Goal: Task Accomplishment & Management: Manage account settings

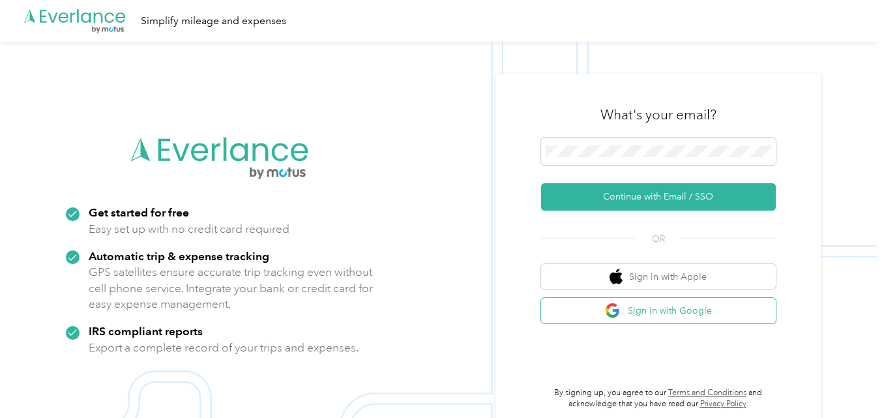
click at [651, 315] on button "Sign in with Google" at bounding box center [658, 310] width 235 height 25
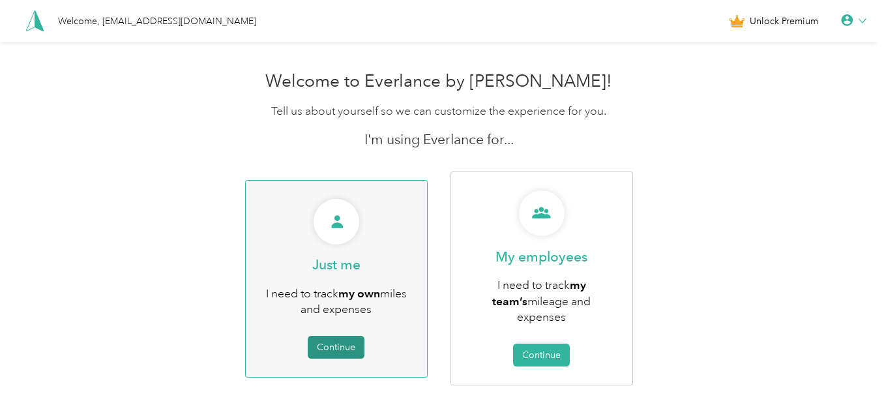
click at [352, 336] on button "Continue" at bounding box center [336, 347] width 57 height 23
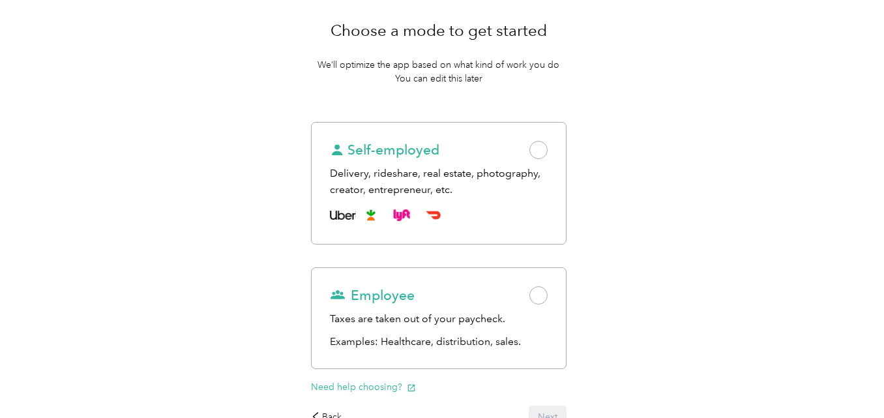
scroll to position [130, 0]
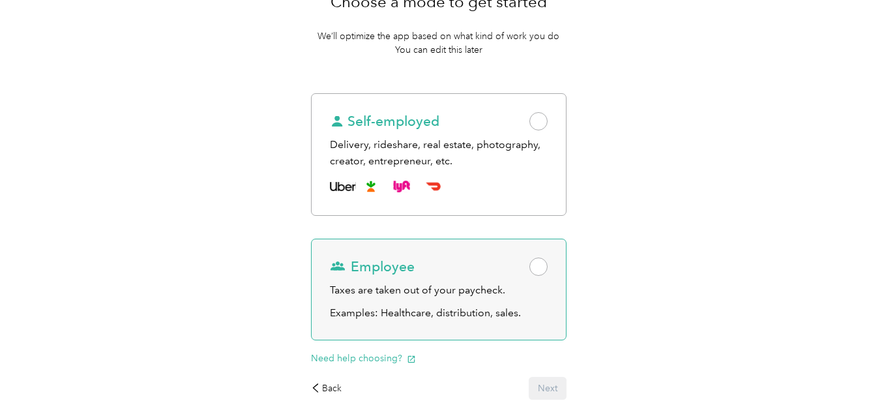
click at [545, 268] on span at bounding box center [539, 267] width 18 height 18
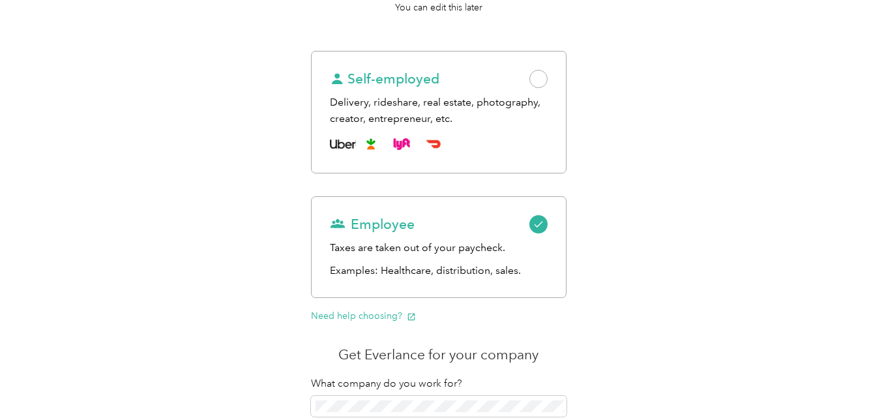
scroll to position [196, 0]
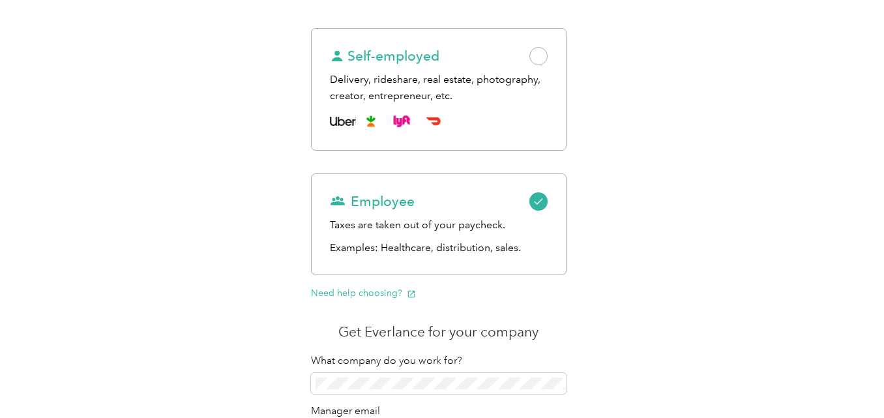
click at [858, 181] on div "Work status Purposes Get the app Choose a mode to get started We’ll optimize th…" at bounding box center [439, 203] width 878 height 714
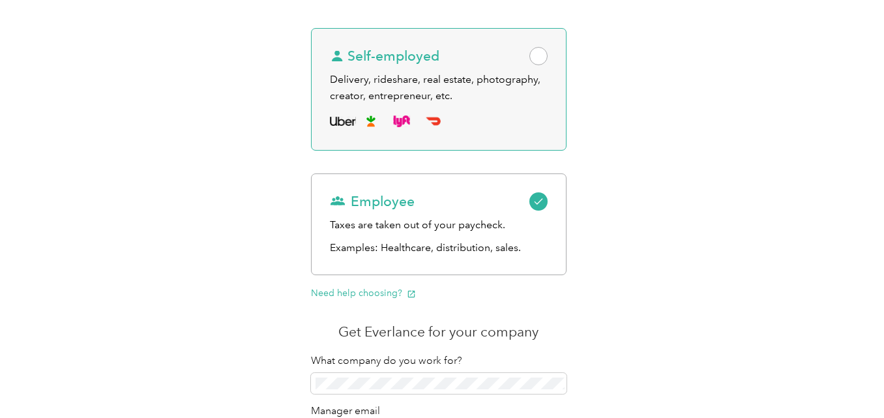
click at [485, 108] on div "Self-employed Delivery, rideshare, real estate, photography, creator, entrepren…" at bounding box center [439, 89] width 256 height 123
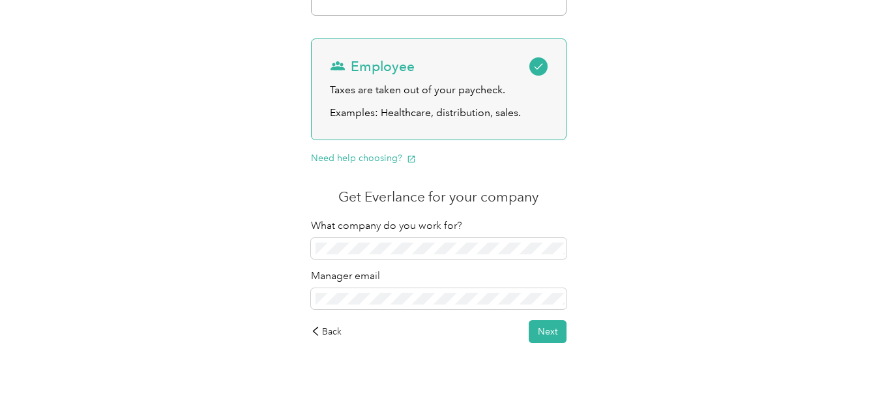
scroll to position [338, 0]
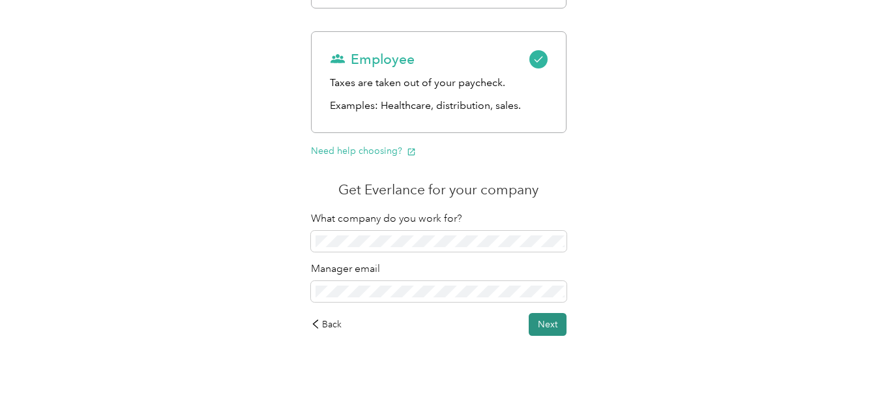
click at [556, 328] on button "Next" at bounding box center [548, 324] width 38 height 23
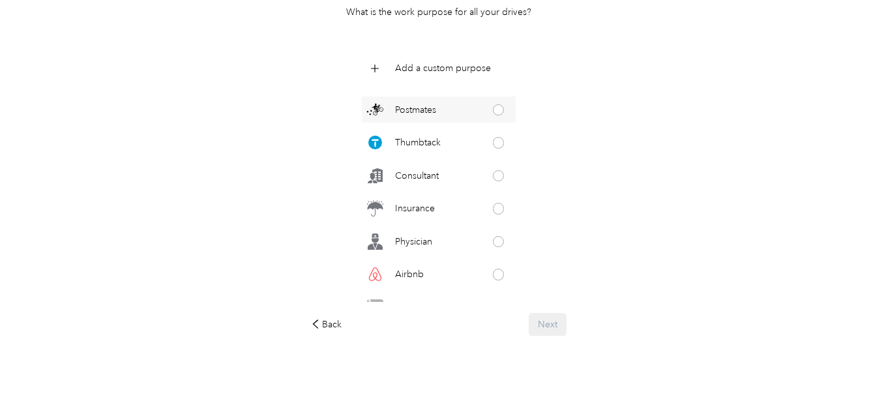
scroll to position [457, 0]
click at [484, 145] on div "Insurance" at bounding box center [439, 143] width 154 height 26
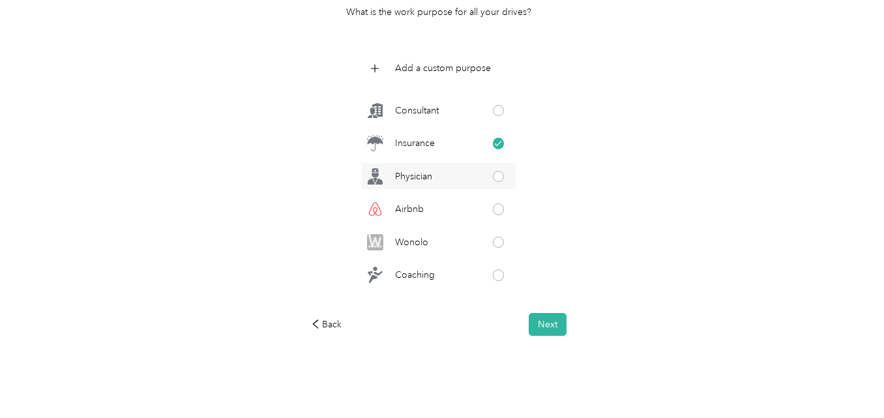
click at [495, 180] on span at bounding box center [499, 177] width 12 height 12
click at [495, 180] on icon at bounding box center [498, 176] width 8 height 8
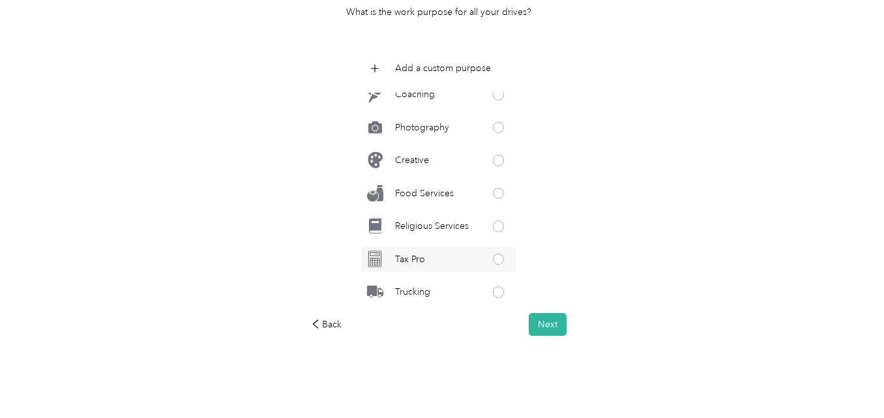
scroll to position [673, 0]
click at [450, 70] on p "Add a custom purpose" at bounding box center [443, 68] width 96 height 14
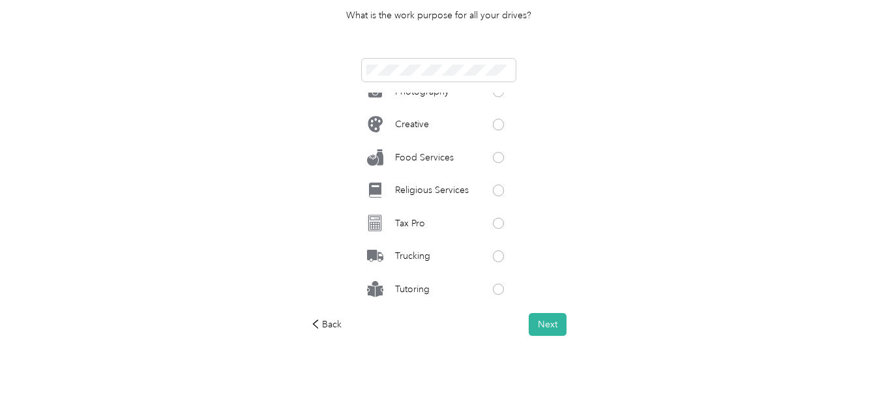
scroll to position [151, 0]
click at [556, 322] on button "Next" at bounding box center [548, 324] width 38 height 23
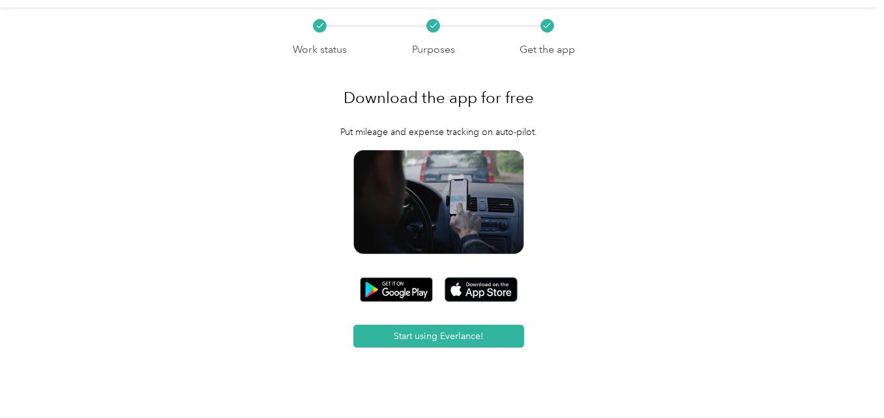
scroll to position [65, 0]
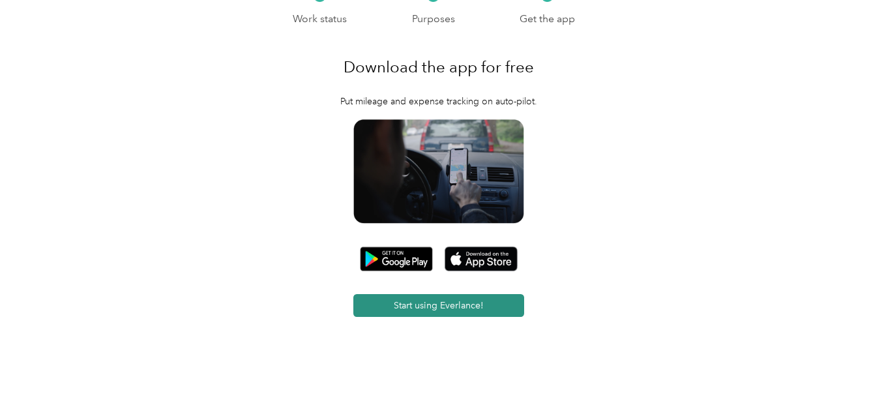
click at [452, 311] on button "Start using Everlance!" at bounding box center [438, 305] width 171 height 23
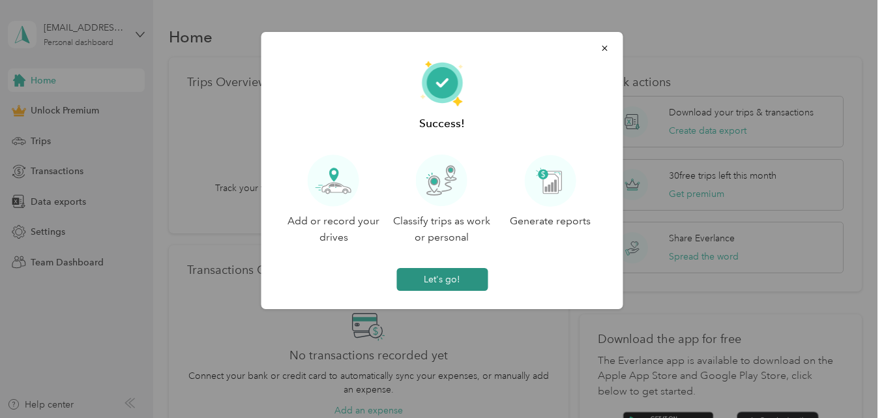
click at [444, 276] on button "Let's go!" at bounding box center [442, 279] width 91 height 23
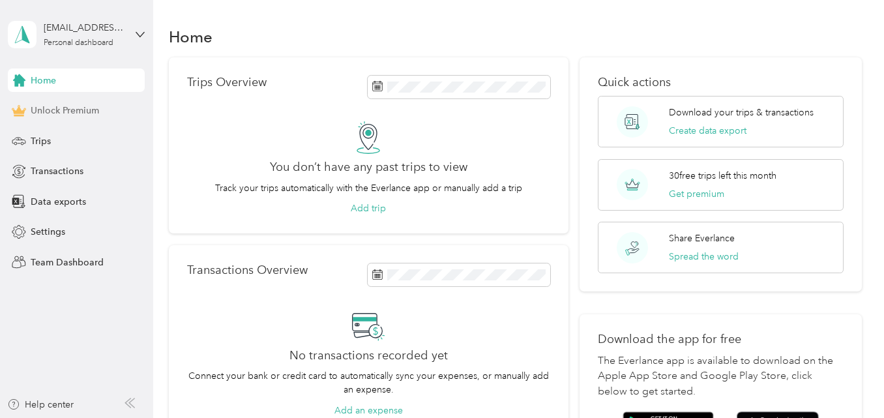
click at [59, 112] on span "Unlock Premium" at bounding box center [65, 111] width 68 height 14
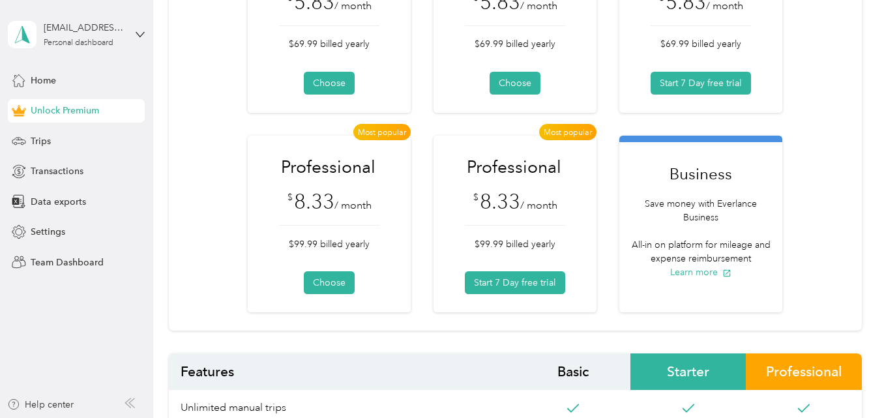
scroll to position [196, 0]
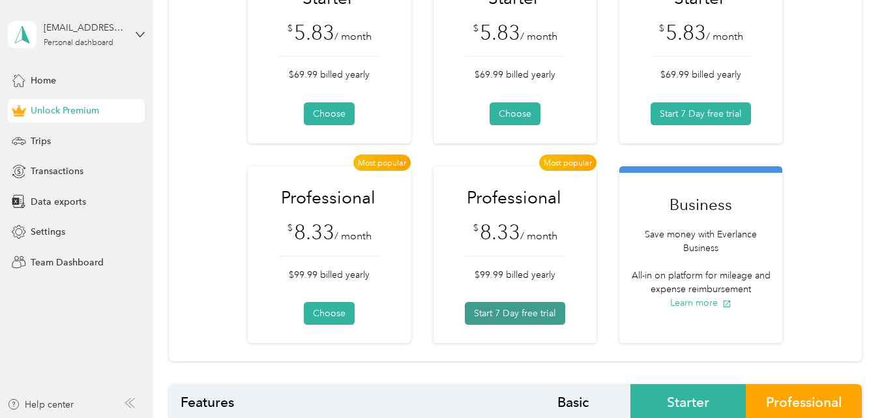
click at [502, 314] on button "Start 7 Day free trial" at bounding box center [515, 313] width 100 height 23
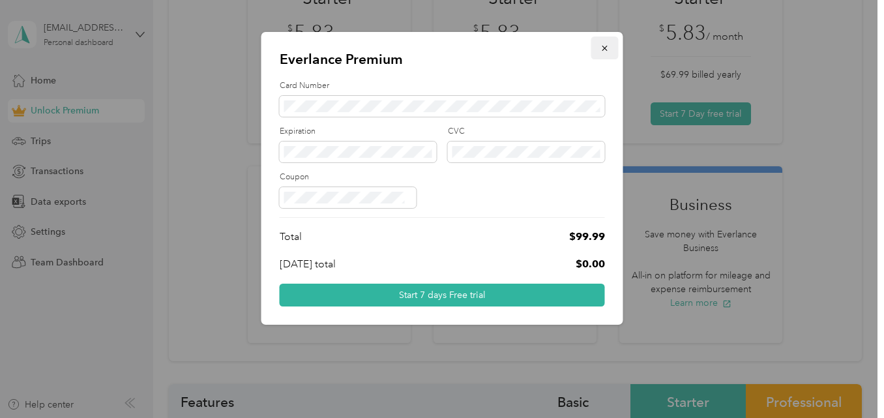
click at [607, 48] on icon "button" at bounding box center [605, 48] width 9 height 9
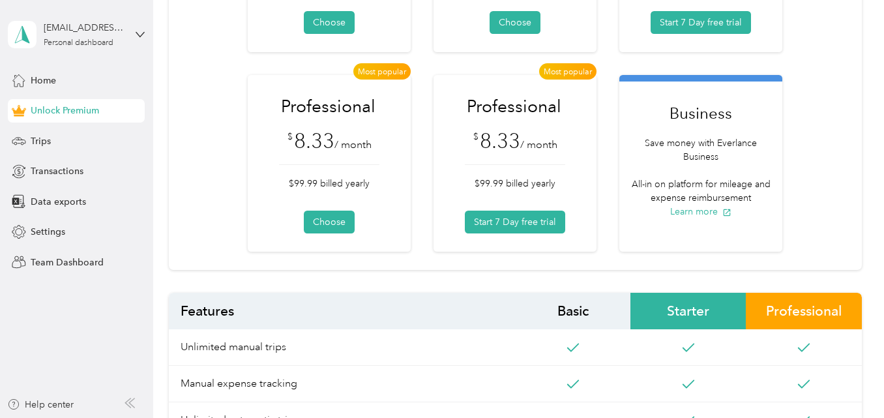
scroll to position [326, 0]
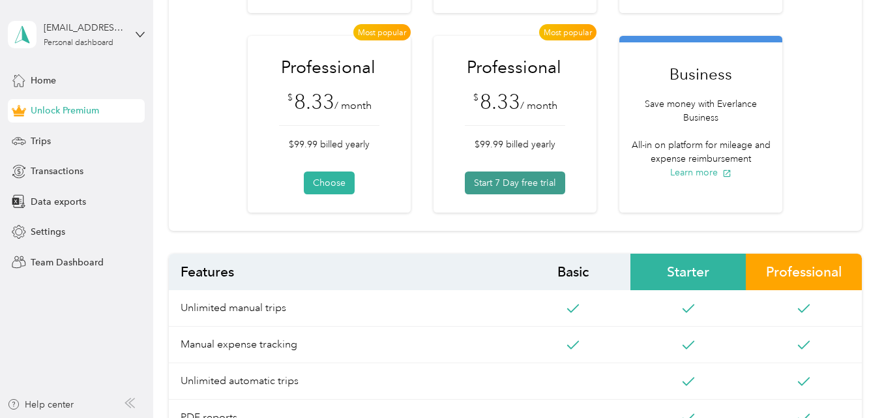
click at [533, 178] on button "Start 7 Day free trial" at bounding box center [515, 183] width 100 height 23
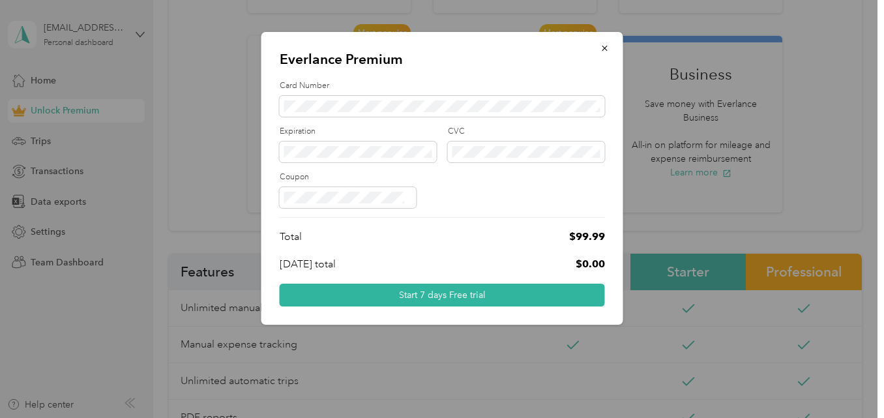
click at [838, 199] on div at bounding box center [442, 209] width 884 height 418
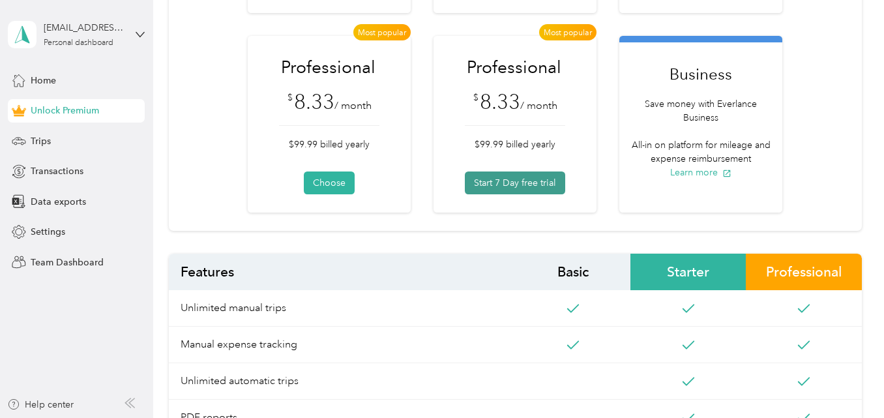
click at [507, 183] on button "Start 7 Day free trial" at bounding box center [515, 183] width 100 height 23
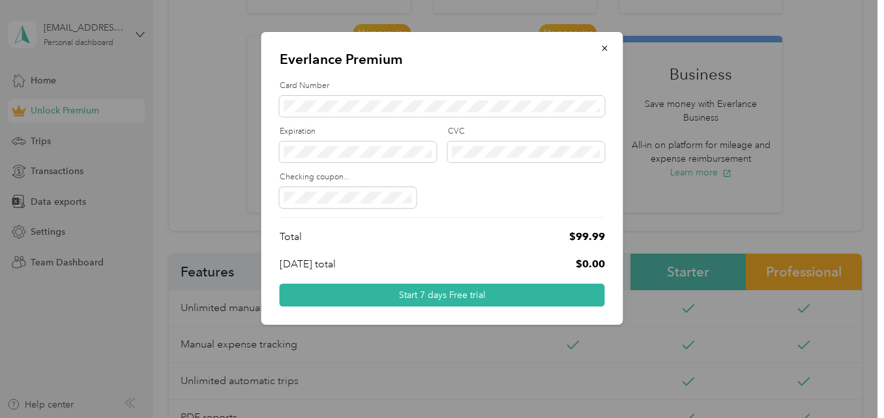
click at [441, 205] on div at bounding box center [442, 197] width 325 height 21
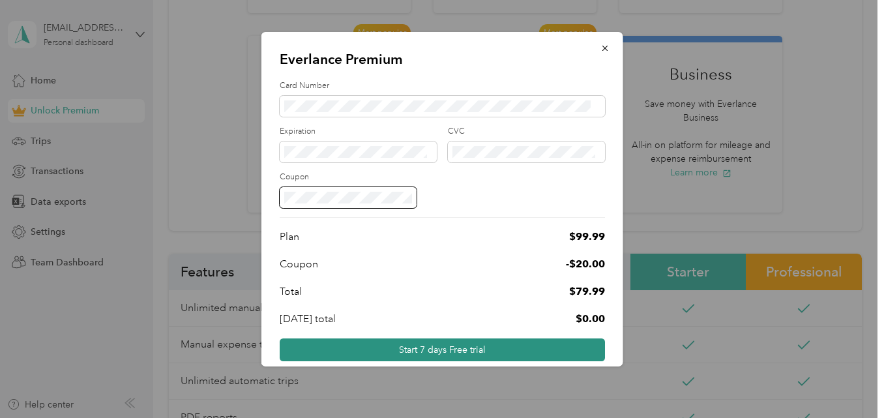
click at [438, 346] on button "Start 7 days Free trial" at bounding box center [442, 349] width 325 height 23
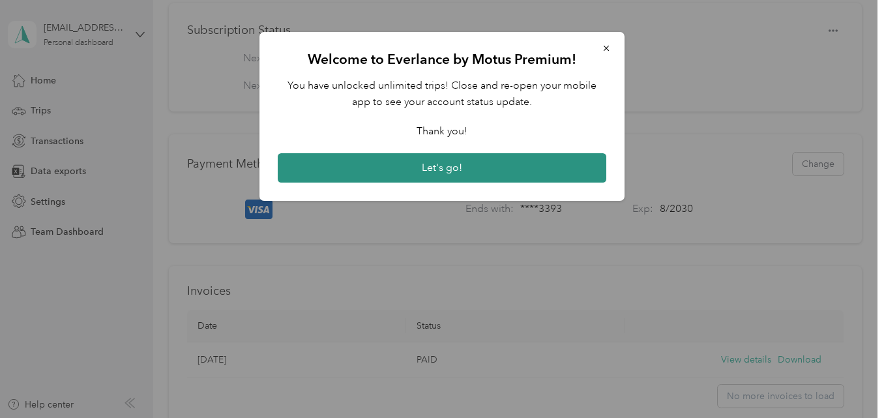
click at [459, 167] on button "Let's go!" at bounding box center [442, 168] width 329 height 30
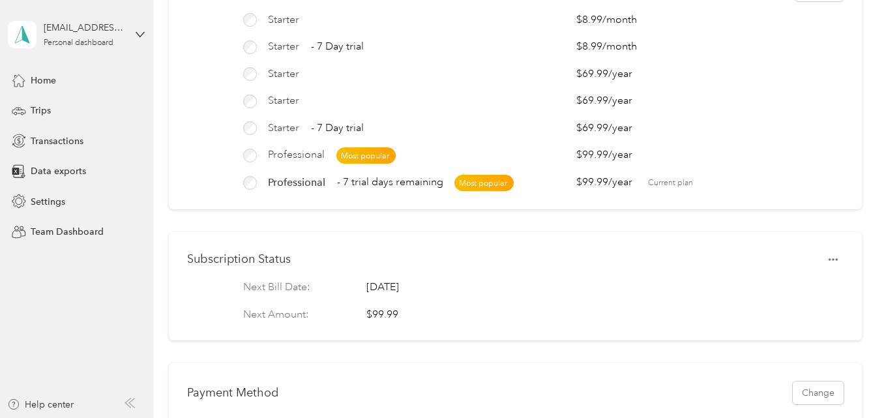
scroll to position [32, 0]
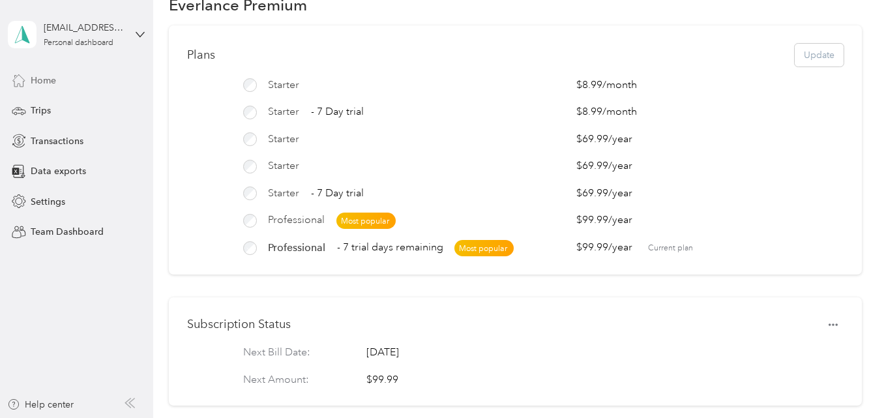
click at [59, 86] on div "Home" at bounding box center [76, 79] width 137 height 23
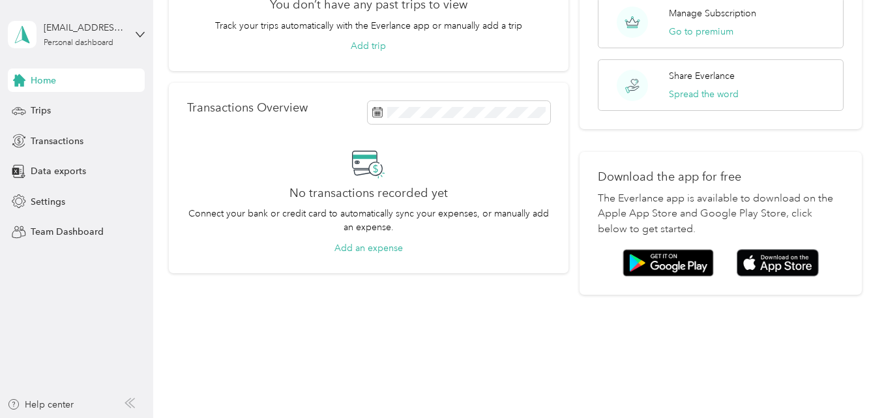
scroll to position [32, 0]
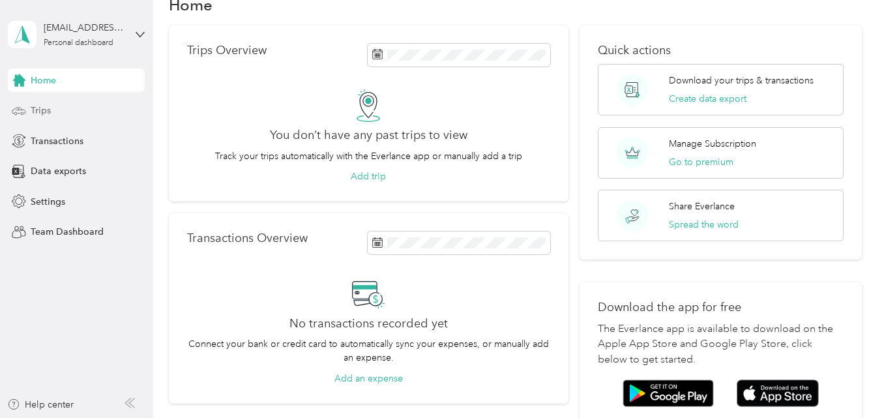
click at [52, 110] on div "Trips" at bounding box center [76, 110] width 137 height 23
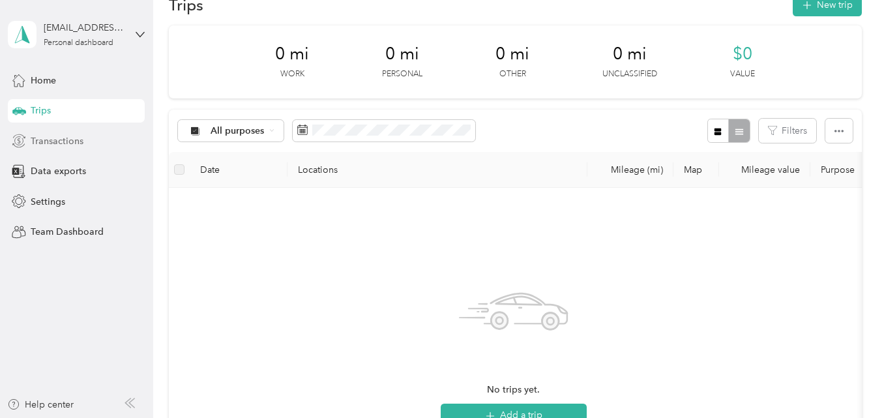
click at [56, 143] on span "Transactions" at bounding box center [57, 141] width 53 height 14
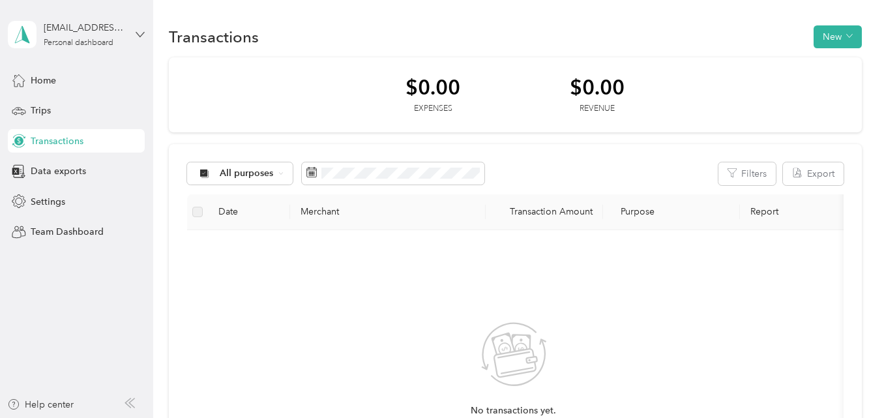
click at [136, 36] on icon at bounding box center [140, 34] width 9 height 9
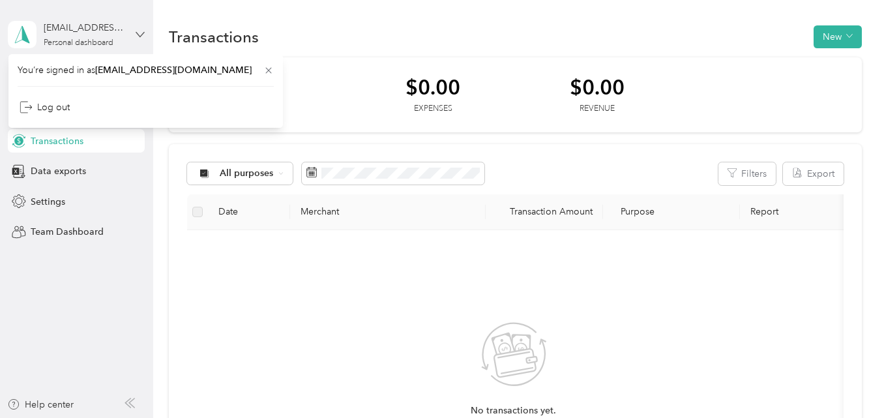
click at [143, 33] on icon at bounding box center [140, 34] width 8 height 5
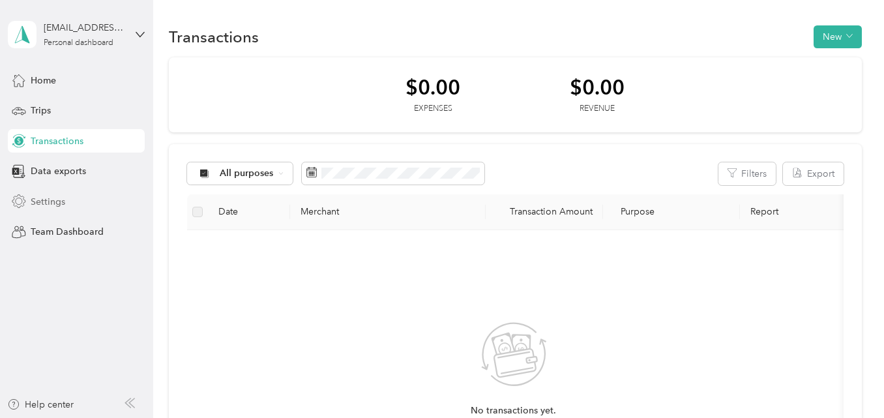
click at [55, 198] on span "Settings" at bounding box center [48, 202] width 35 height 14
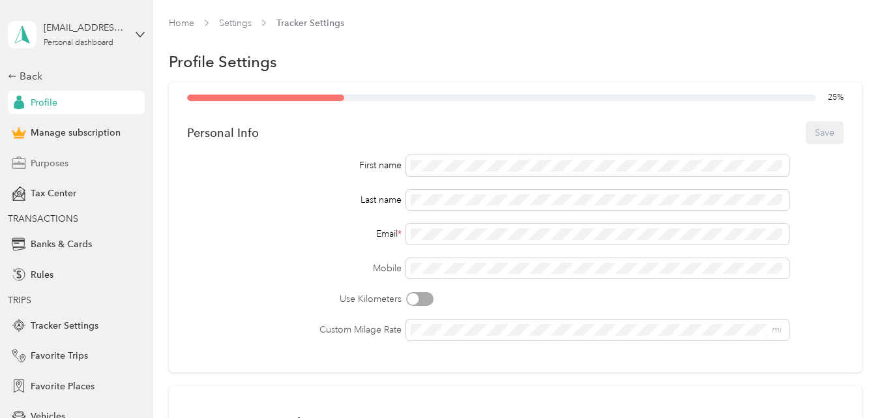
scroll to position [65, 0]
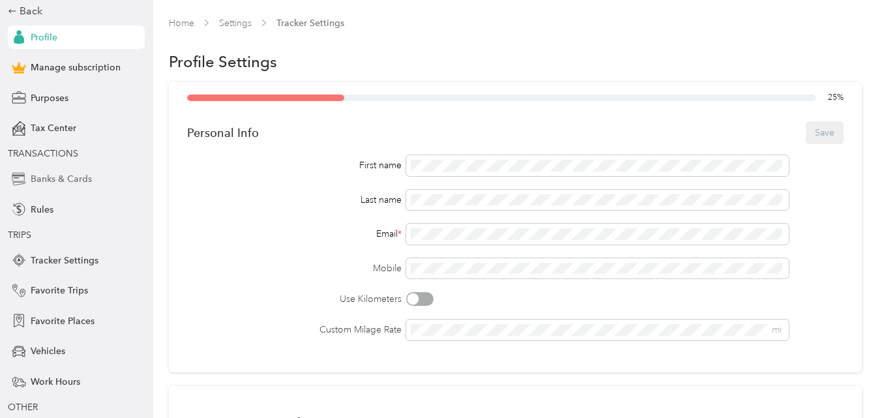
click at [67, 175] on span "Banks & Cards" at bounding box center [61, 179] width 61 height 14
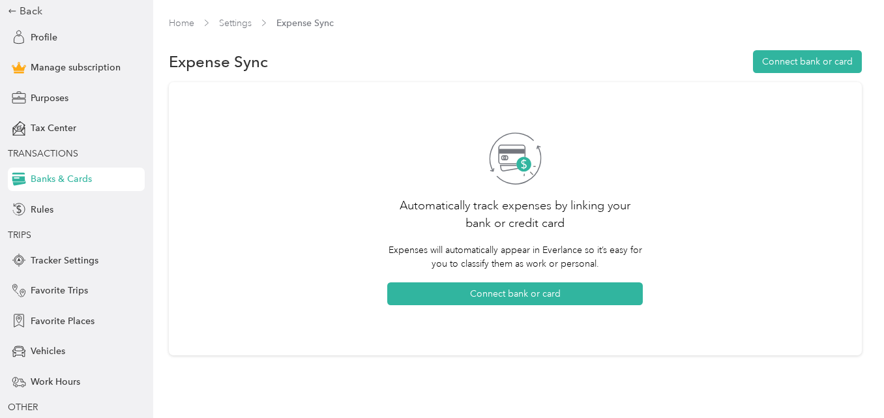
click at [311, 165] on div "Automatically track expenses by linking your bank or credit card Expenses will …" at bounding box center [515, 218] width 693 height 273
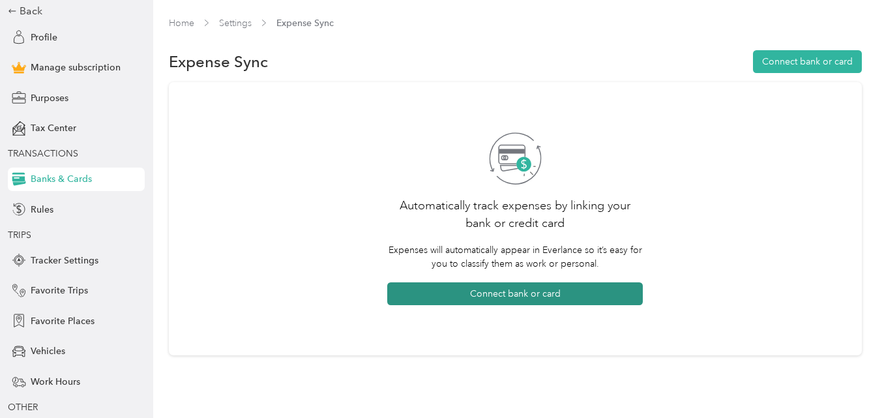
click at [495, 296] on button "Connect bank or card" at bounding box center [515, 293] width 256 height 23
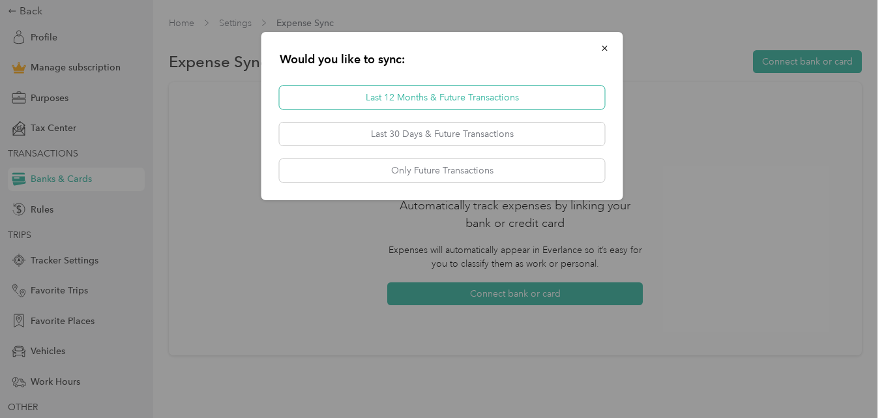
click at [439, 96] on button "Last 12 Months & Future Transactions" at bounding box center [442, 97] width 325 height 23
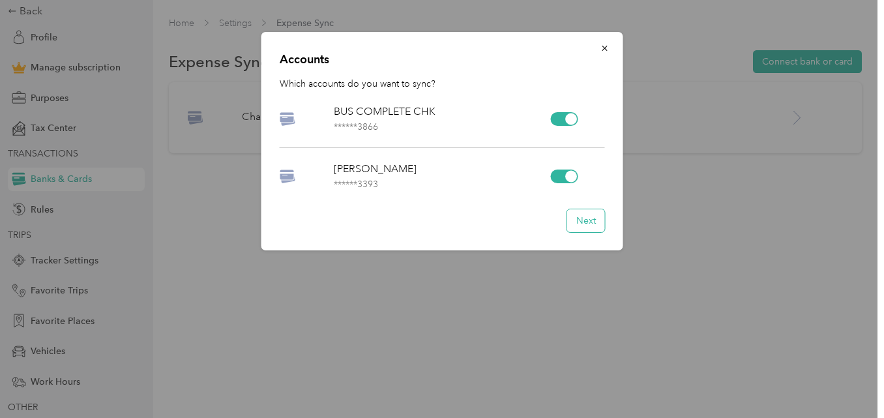
click at [587, 220] on button "Next" at bounding box center [586, 220] width 38 height 23
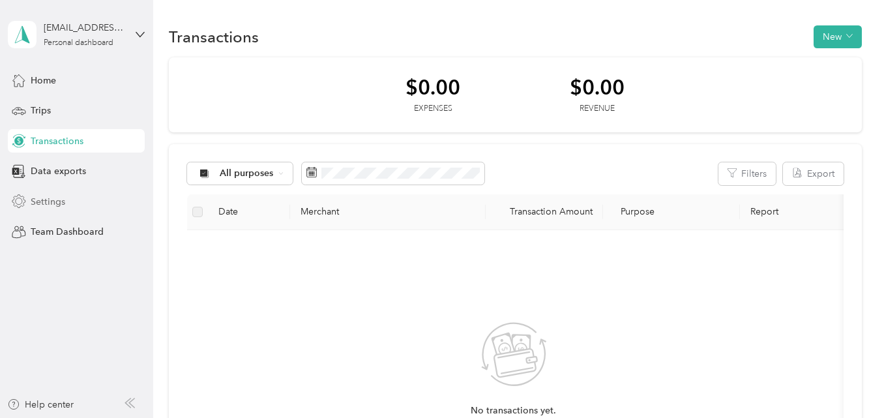
click at [48, 196] on span "Settings" at bounding box center [48, 202] width 35 height 14
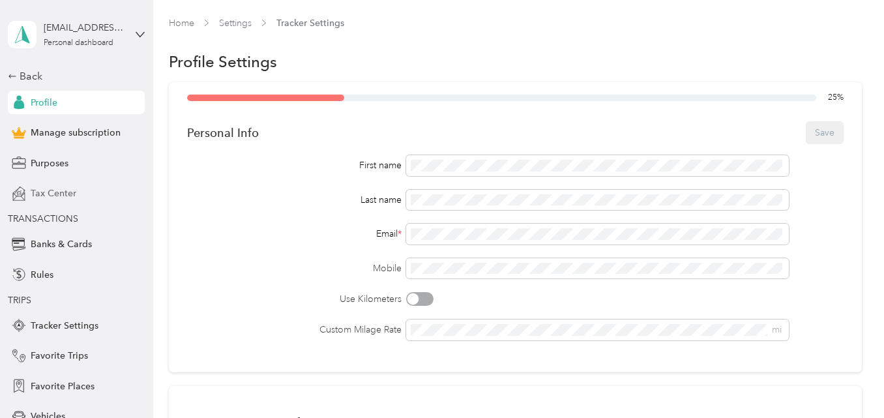
scroll to position [65, 0]
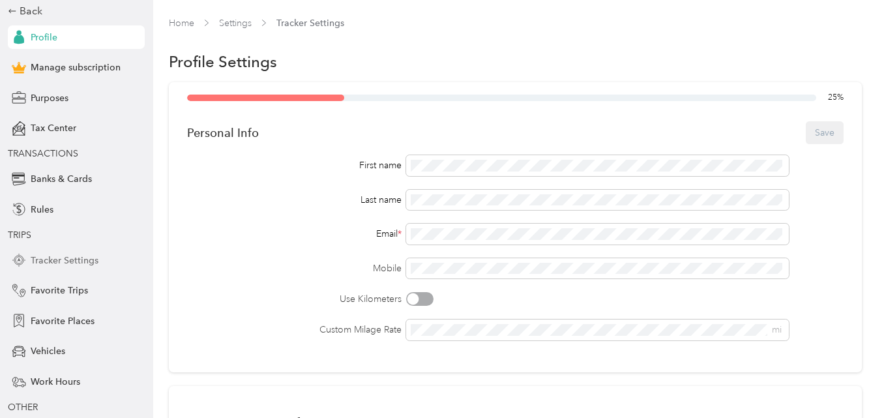
click at [52, 260] on span "Tracker Settings" at bounding box center [65, 261] width 68 height 14
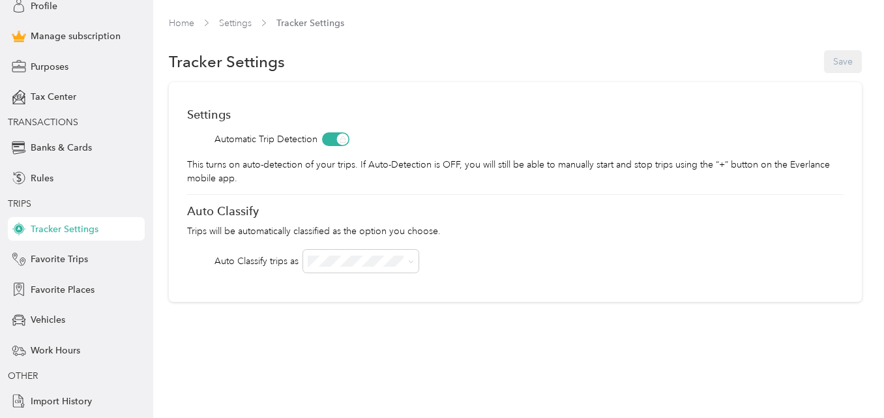
scroll to position [123, 0]
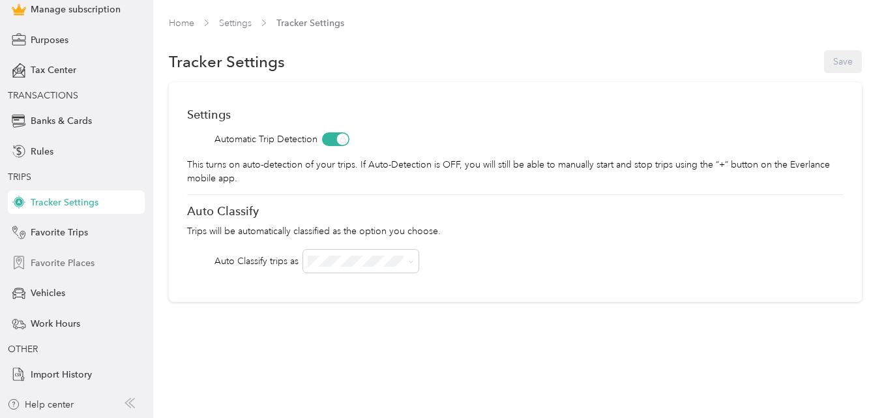
click at [54, 262] on span "Favorite Places" at bounding box center [63, 263] width 64 height 14
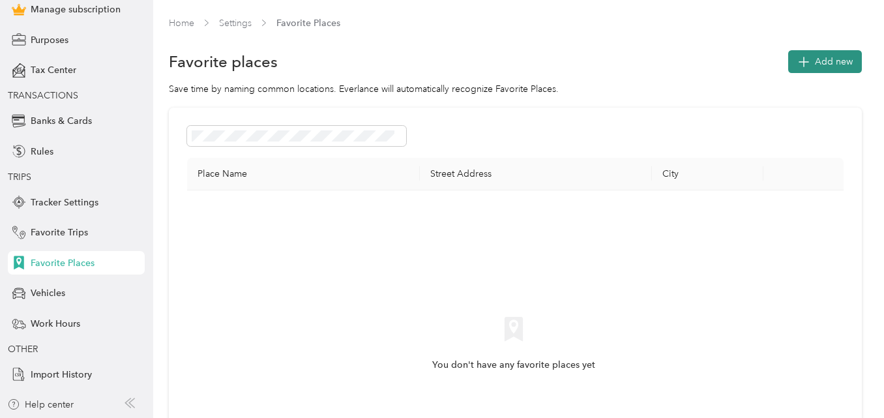
click at [807, 61] on icon "button" at bounding box center [803, 61] width 18 height 18
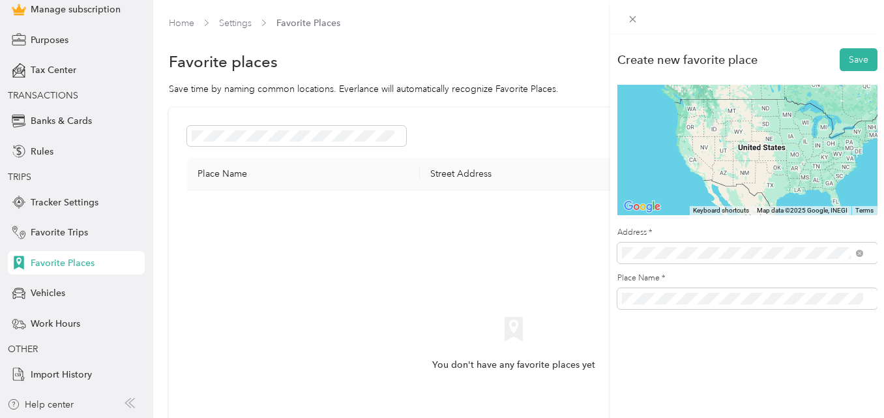
click at [691, 299] on span "[STREET_ADDRESS][PERSON_NAME][US_STATE]" at bounding box center [747, 300] width 203 height 12
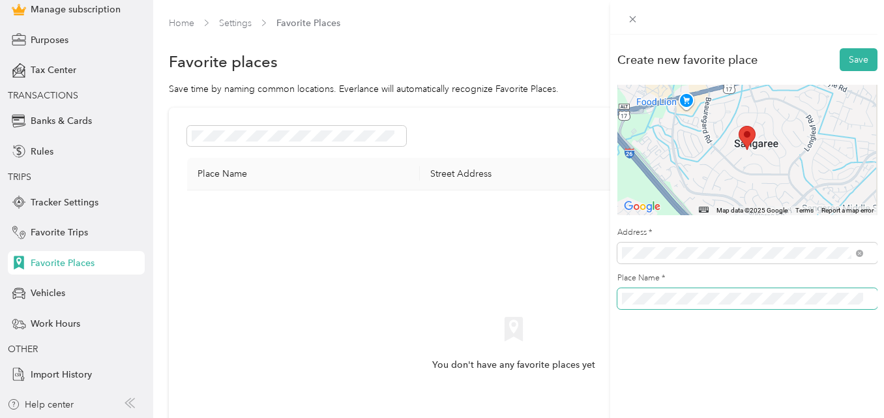
click at [579, 301] on div "Create new favorite place Save ← Move left → Move right ↑ Move up ↓ Move down +…" at bounding box center [442, 209] width 884 height 418
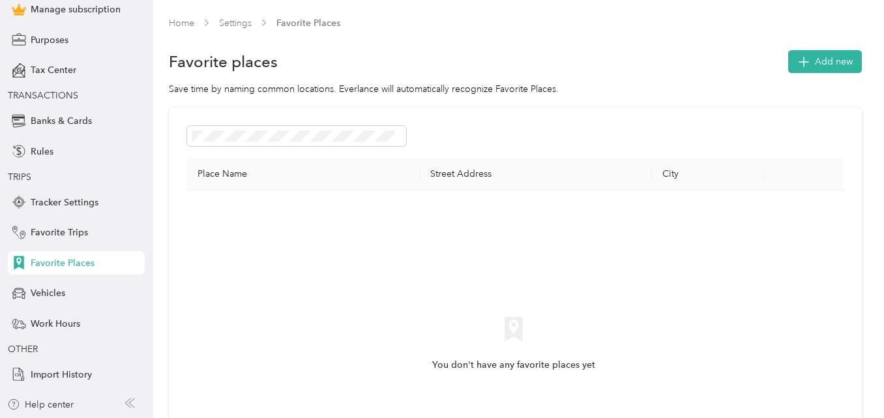
click at [700, 243] on div "You don't have any favorite places yet" at bounding box center [514, 356] width 632 height 310
click at [800, 61] on icon "button" at bounding box center [803, 61] width 18 height 18
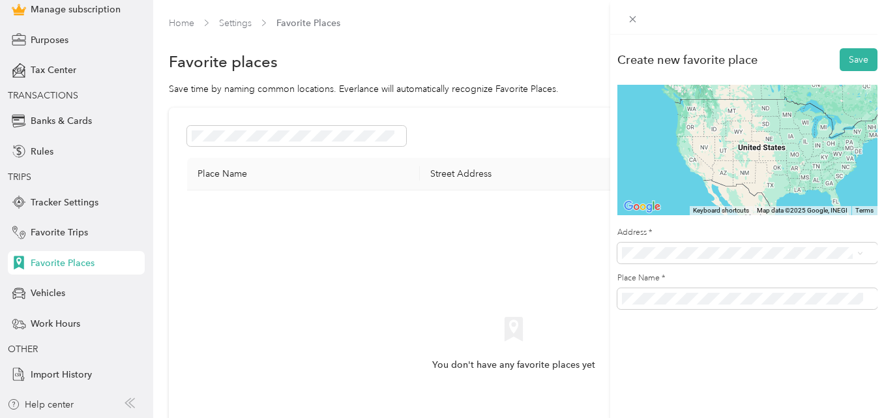
drag, startPoint x: 567, startPoint y: 278, endPoint x: 605, endPoint y: 284, distance: 37.6
click at [567, 277] on div "Create new favorite place Save ← Move left → Move right ↑ Move up ↓ Move down +…" at bounding box center [442, 209] width 884 height 418
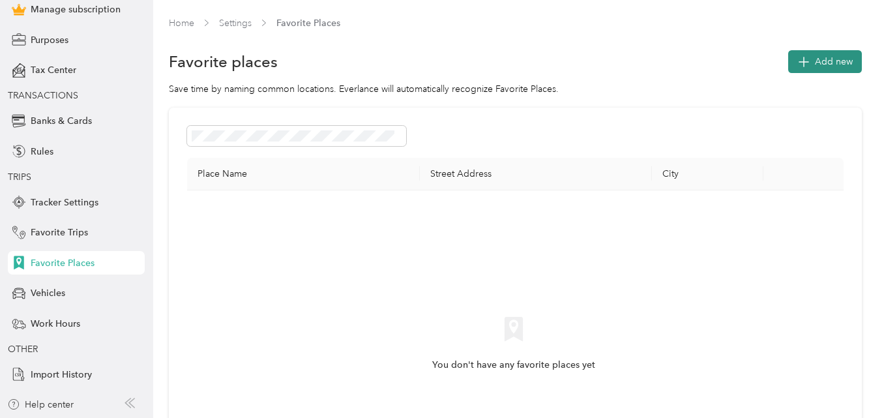
click at [826, 61] on span "Add new" at bounding box center [834, 62] width 38 height 14
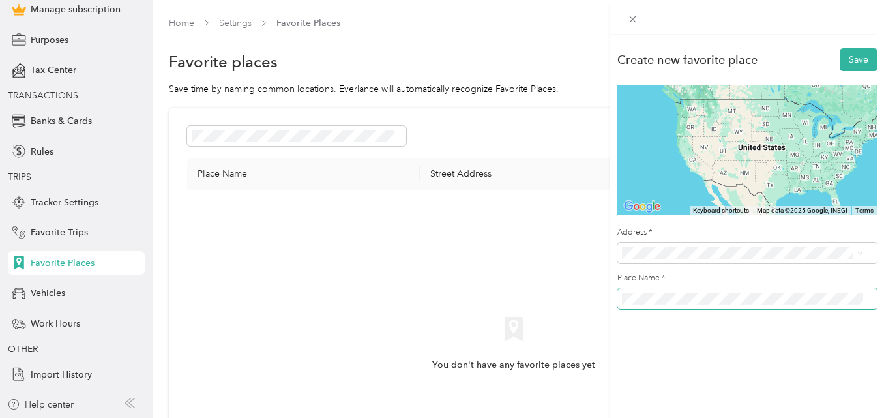
click at [663, 290] on span at bounding box center [748, 298] width 260 height 21
click at [717, 305] on span "[STREET_ADDRESS][PERSON_NAME][US_STATE]" at bounding box center [747, 300] width 203 height 12
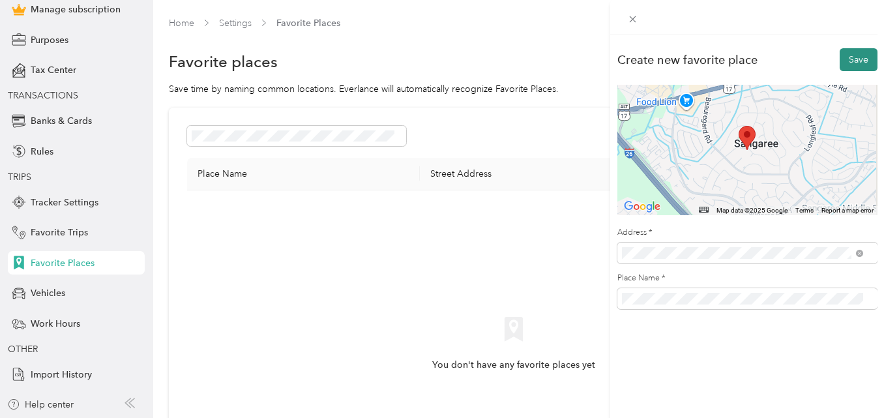
click at [860, 65] on button "Save" at bounding box center [859, 59] width 38 height 23
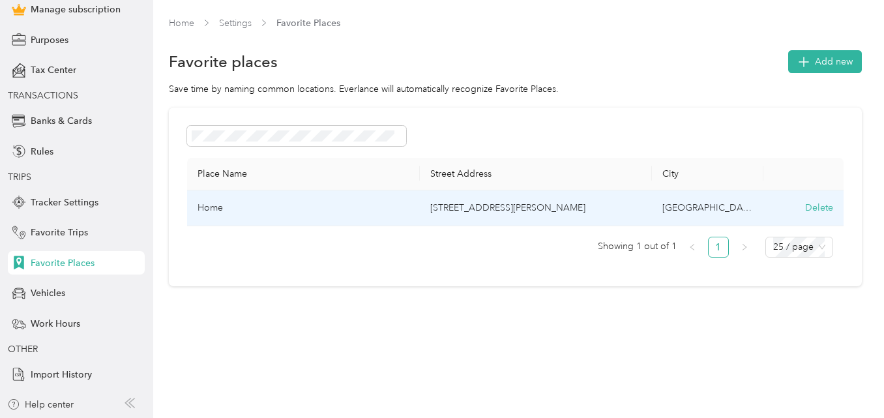
click at [213, 207] on td "Home" at bounding box center [303, 208] width 232 height 36
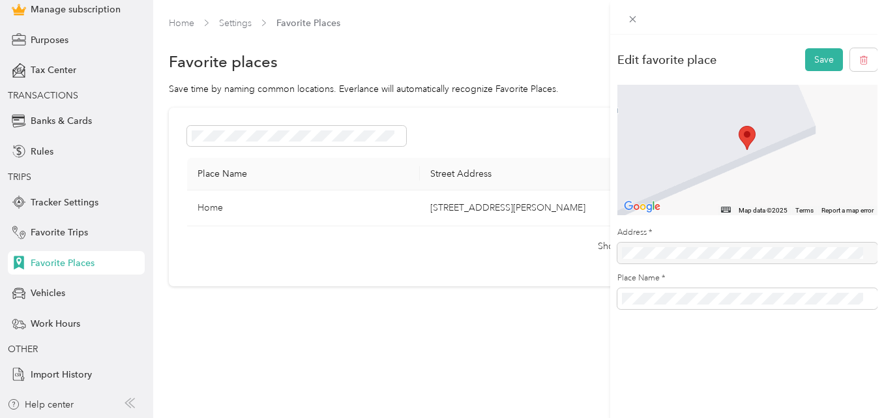
click at [164, 272] on div "Edit favorite place Save ← Move left → Move right ↑ Move up ↓ Move down + Zoom …" at bounding box center [442, 209] width 884 height 418
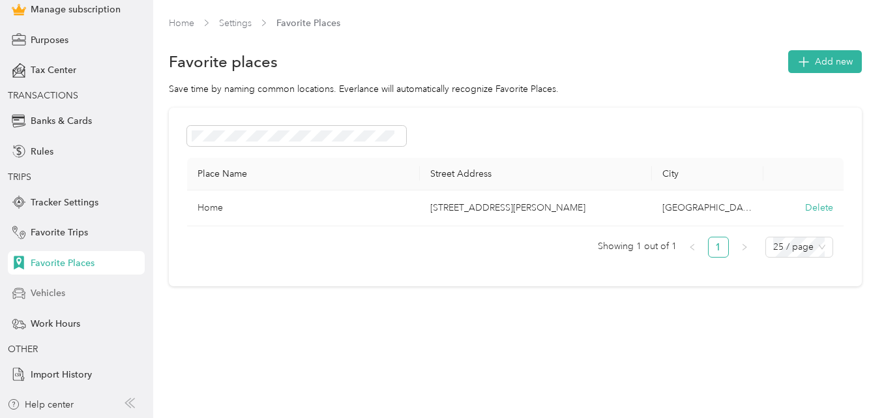
click at [59, 292] on span "Vehicles" at bounding box center [48, 293] width 35 height 14
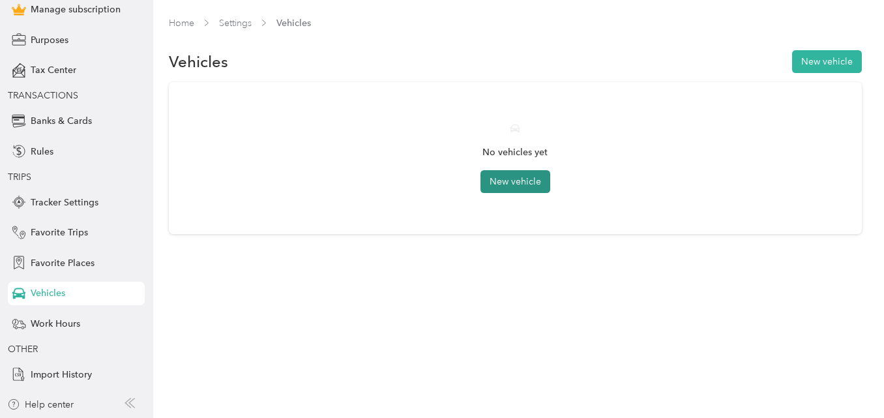
click at [533, 175] on button "New vehicle" at bounding box center [516, 181] width 70 height 23
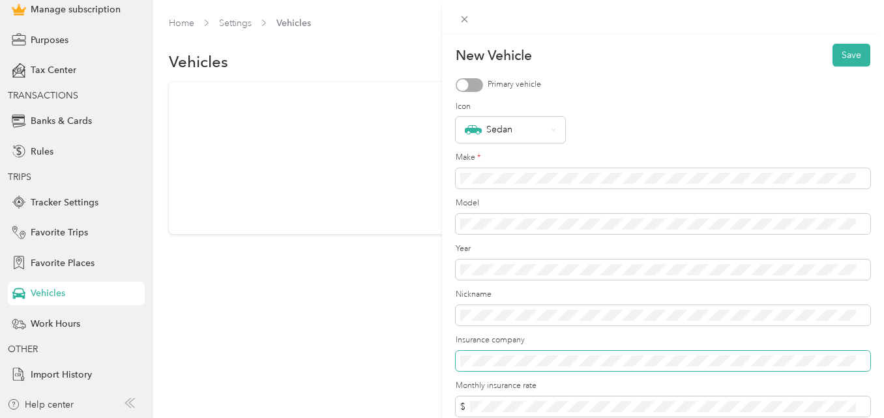
click at [484, 370] on span at bounding box center [663, 361] width 415 height 21
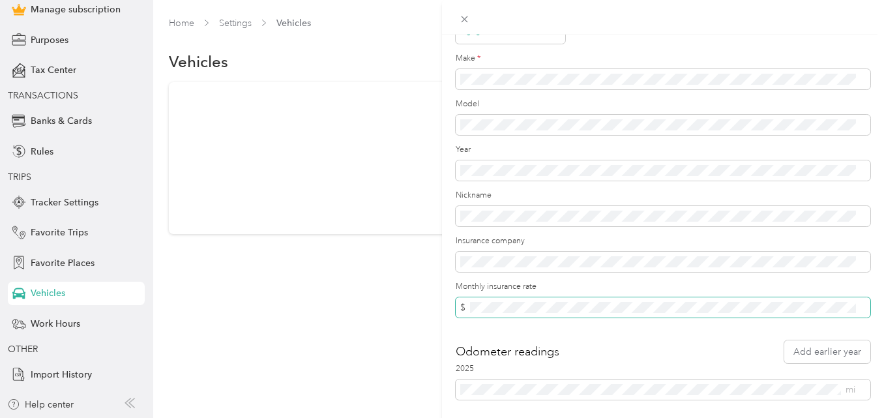
scroll to position [130, 0]
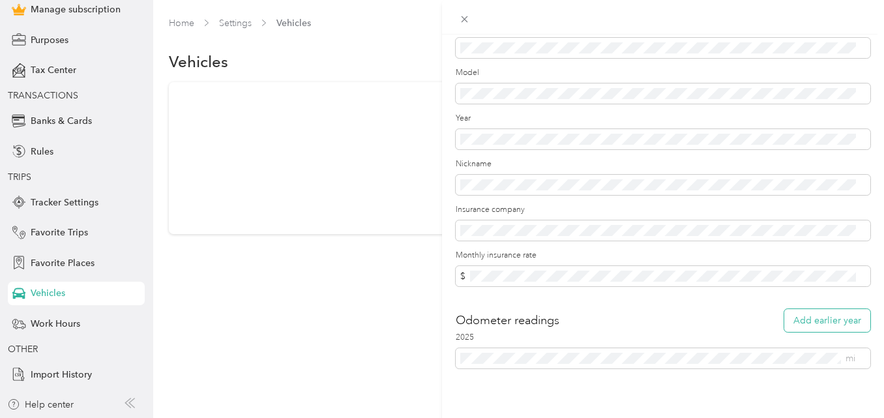
click at [822, 320] on button "Add earlier year" at bounding box center [828, 320] width 86 height 23
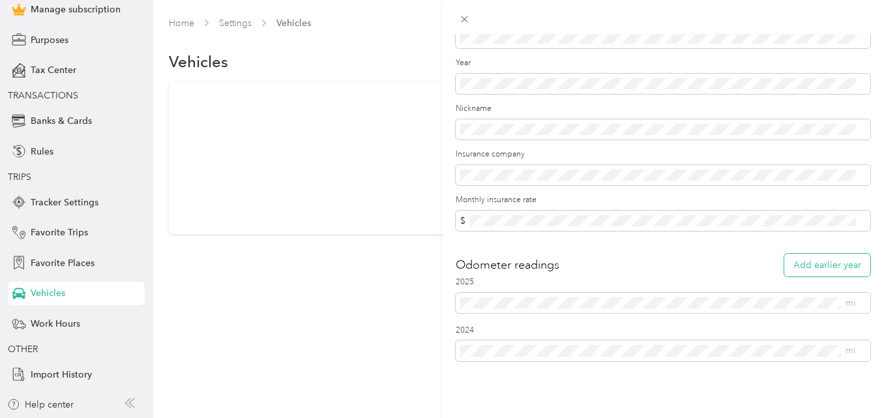
click at [809, 254] on button "Add earlier year" at bounding box center [828, 265] width 86 height 23
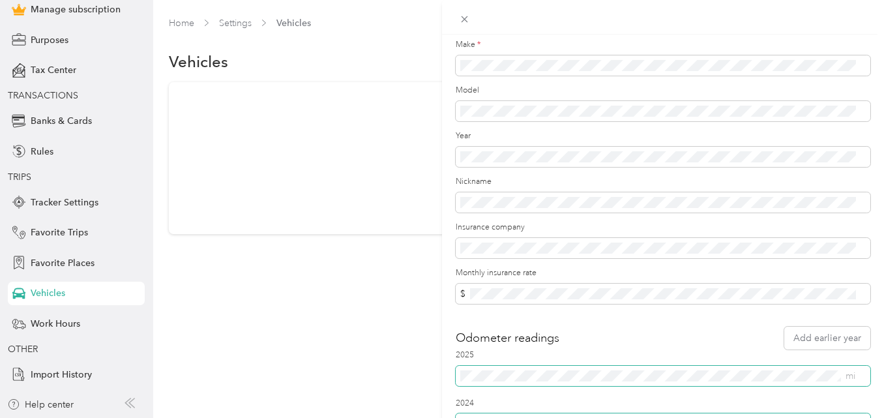
scroll to position [0, 0]
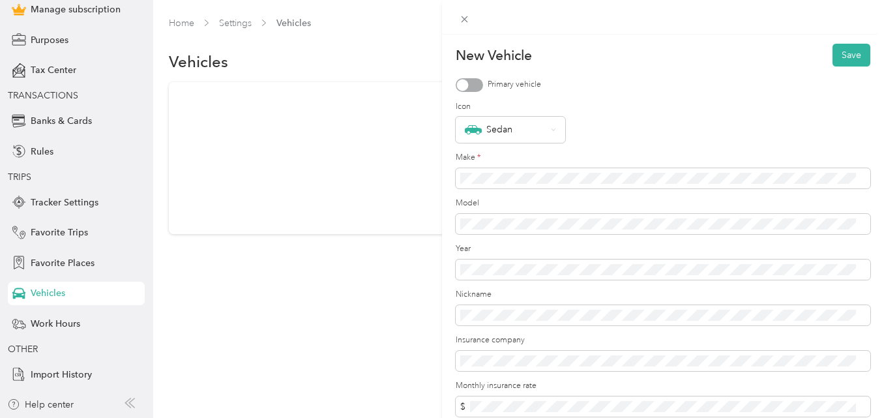
click at [466, 86] on div at bounding box center [463, 85] width 12 height 12
click at [839, 50] on button "Save" at bounding box center [852, 55] width 38 height 23
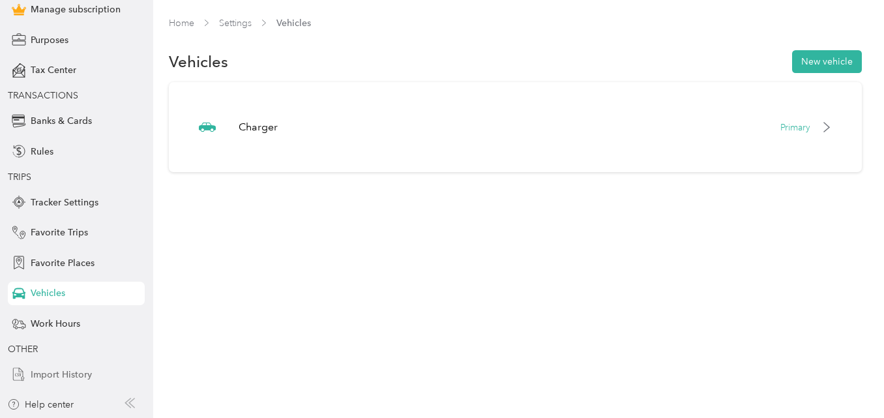
click at [43, 373] on span "Import History" at bounding box center [61, 375] width 61 height 14
